Goal: Information Seeking & Learning: Learn about a topic

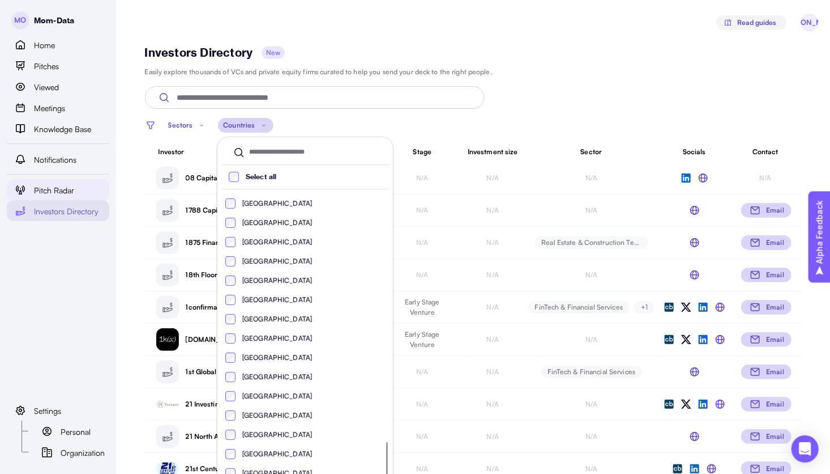
scroll to position [2667, 0]
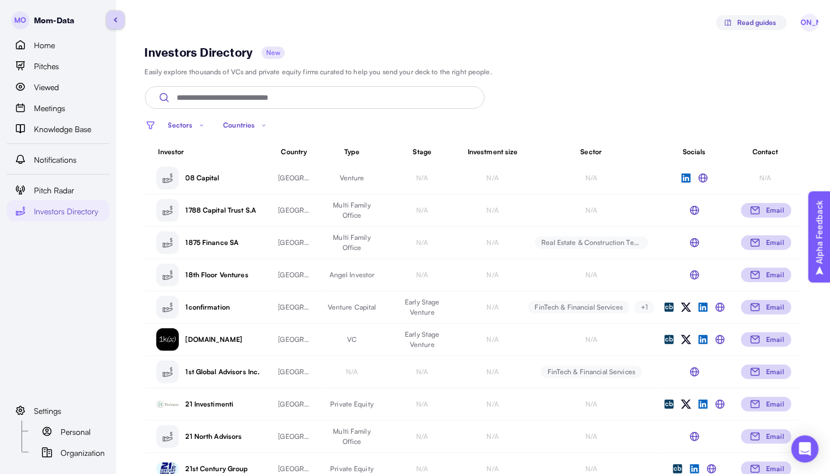
click at [52, 210] on span "Investors Directory" at bounding box center [66, 211] width 65 height 12
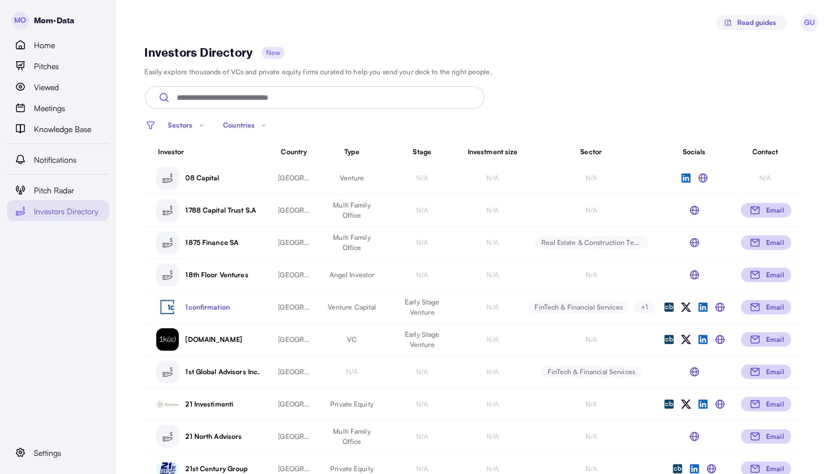
click at [229, 306] on p "1confirmation" at bounding box center [225, 307] width 79 height 10
